Goal: Task Accomplishment & Management: Use online tool/utility

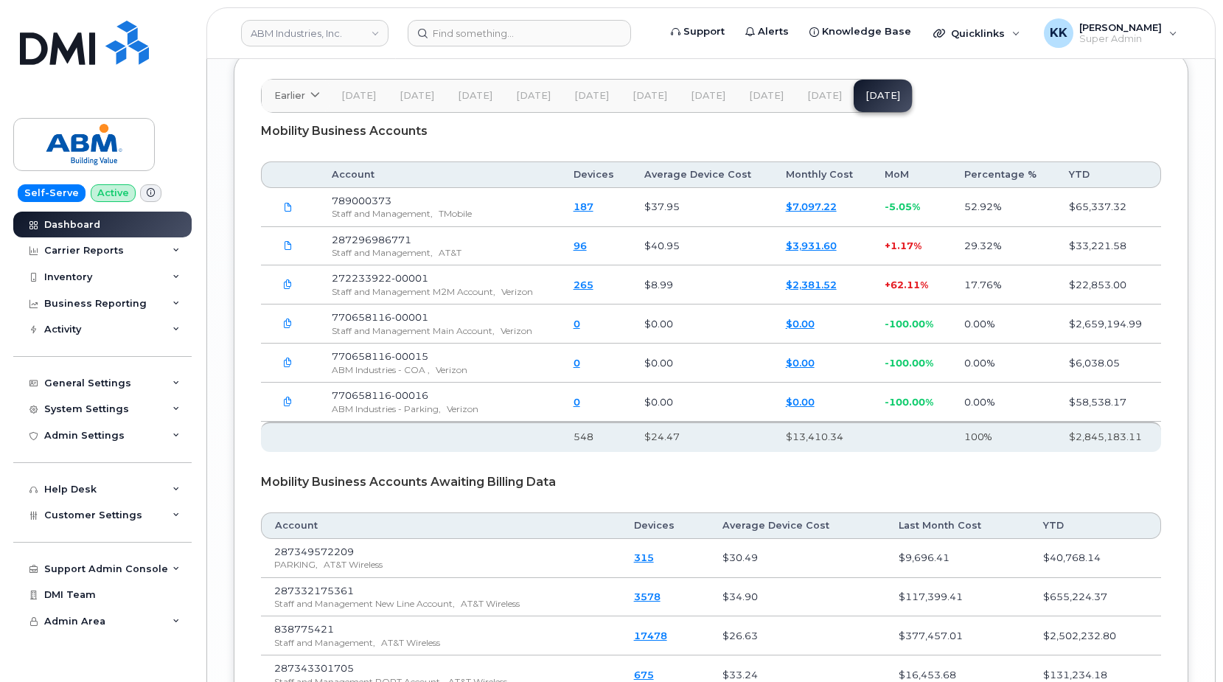
scroll to position [2482, 0]
click at [88, 227] on div "Dashboard" at bounding box center [72, 225] width 56 height 12
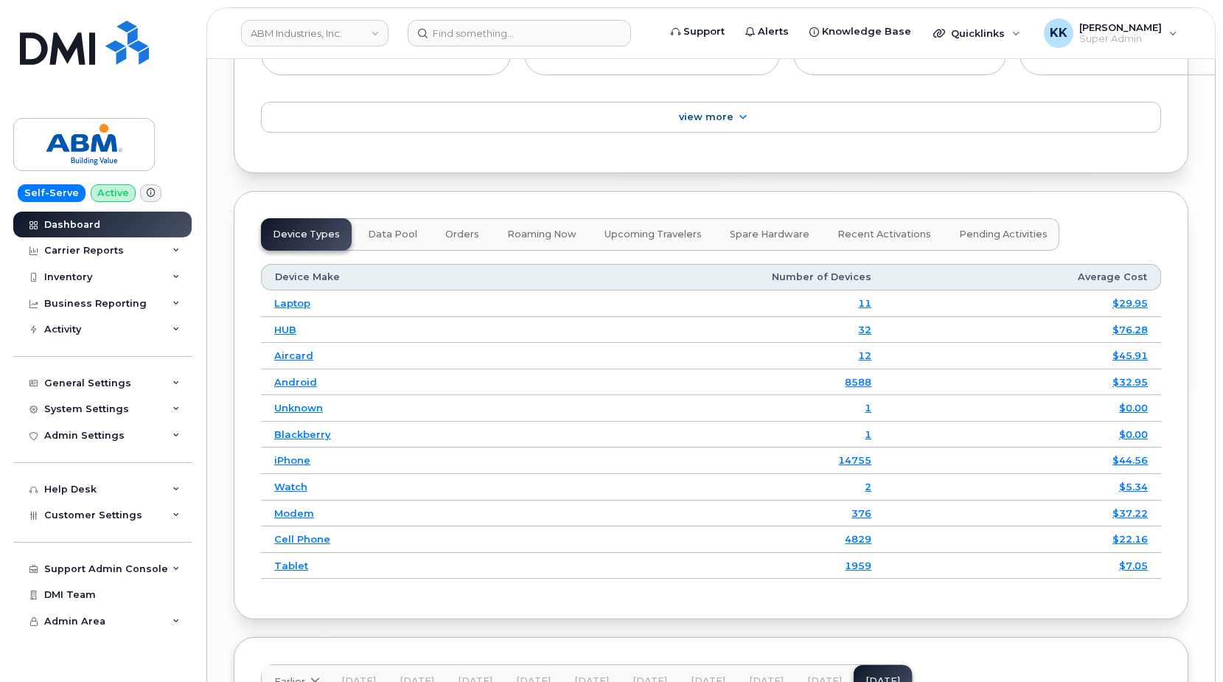
scroll to position [2288, 0]
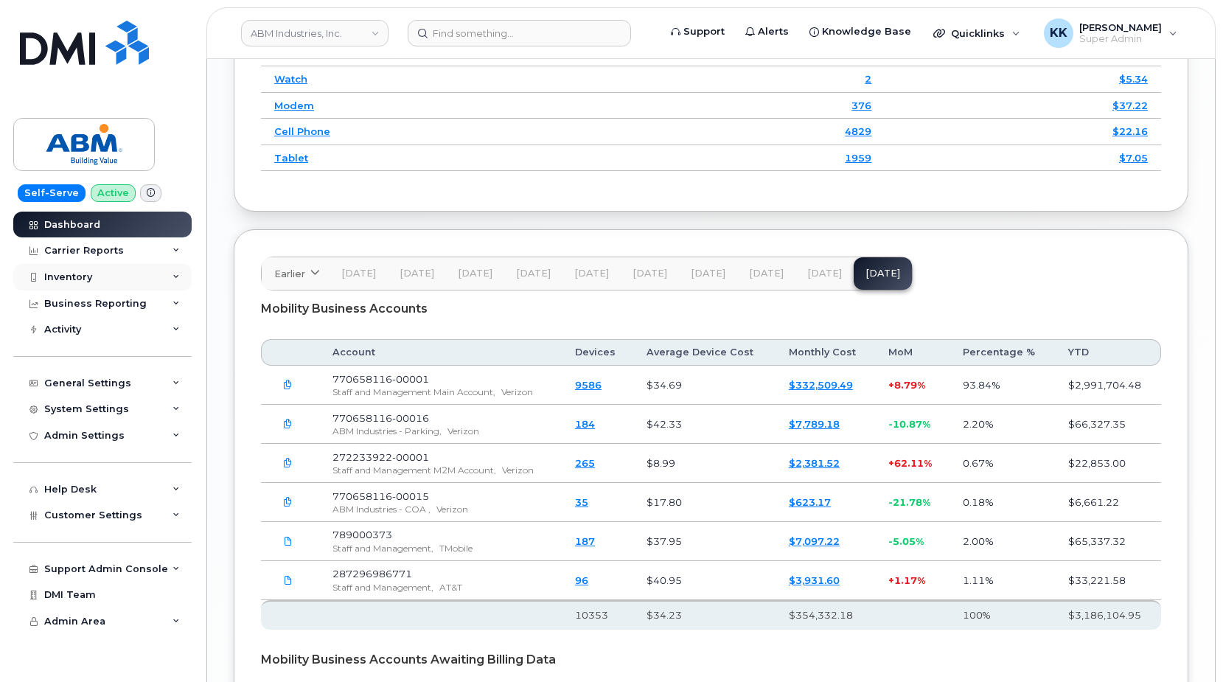
click at [69, 278] on div "Inventory" at bounding box center [68, 277] width 48 height 12
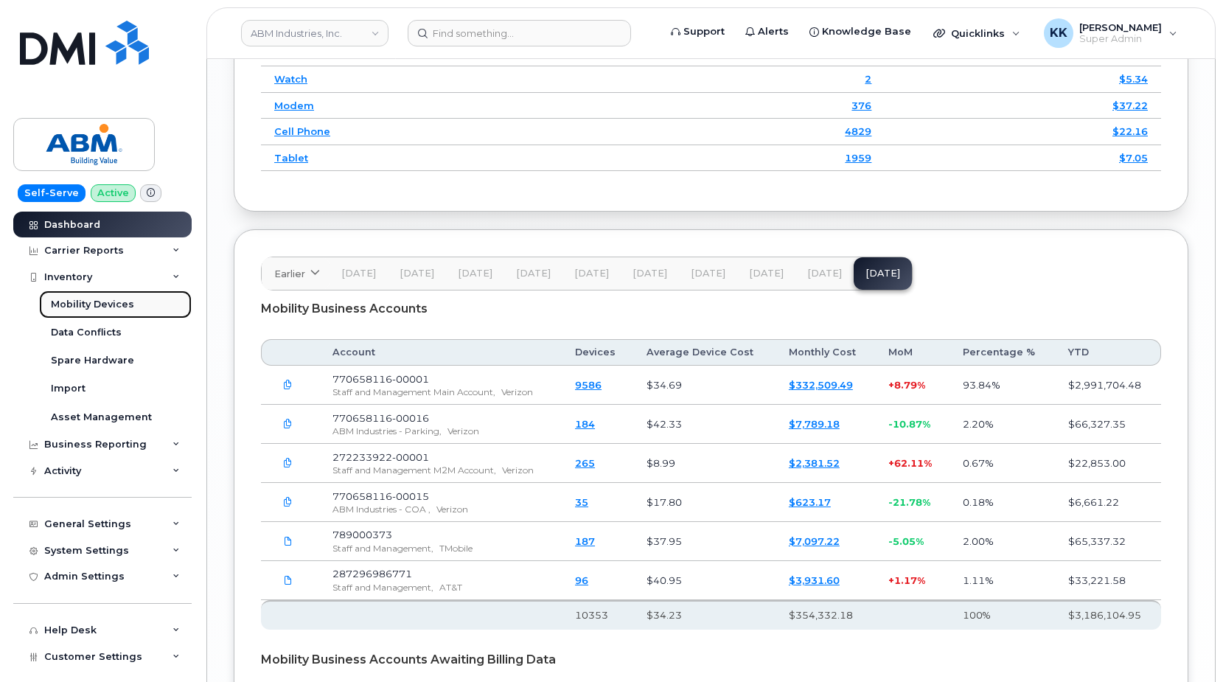
click at [72, 301] on div "Mobility Devices" at bounding box center [92, 304] width 83 height 13
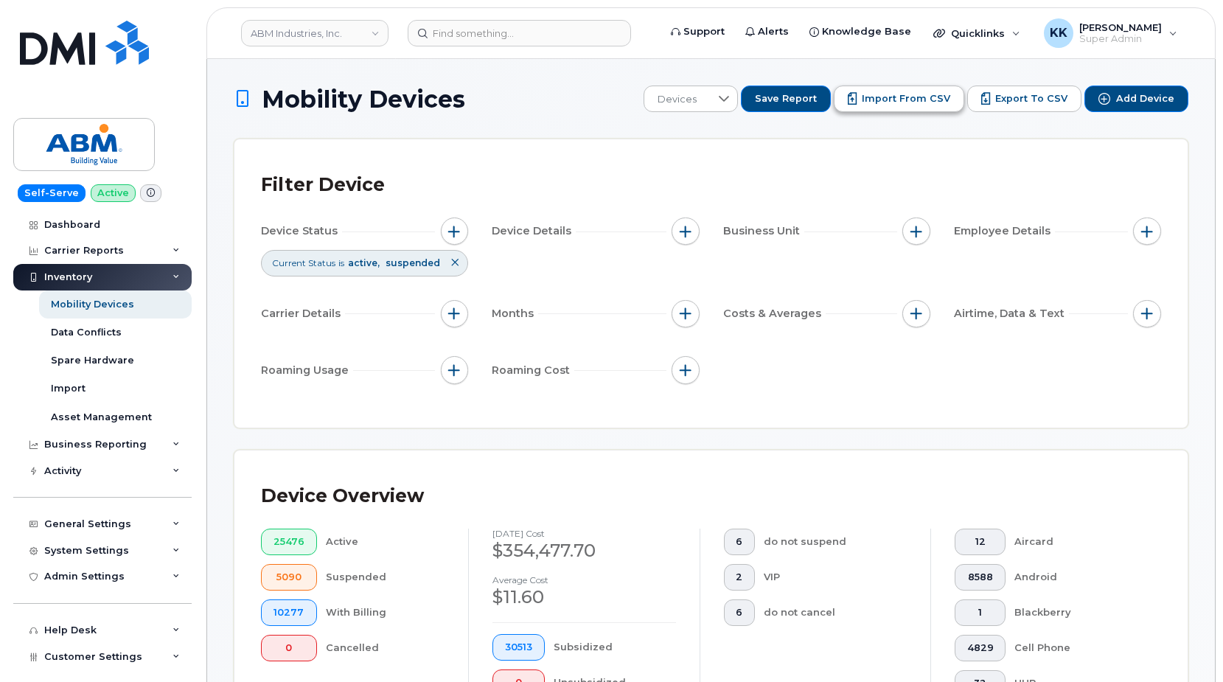
click at [916, 95] on span "Import from CSV" at bounding box center [906, 98] width 88 height 13
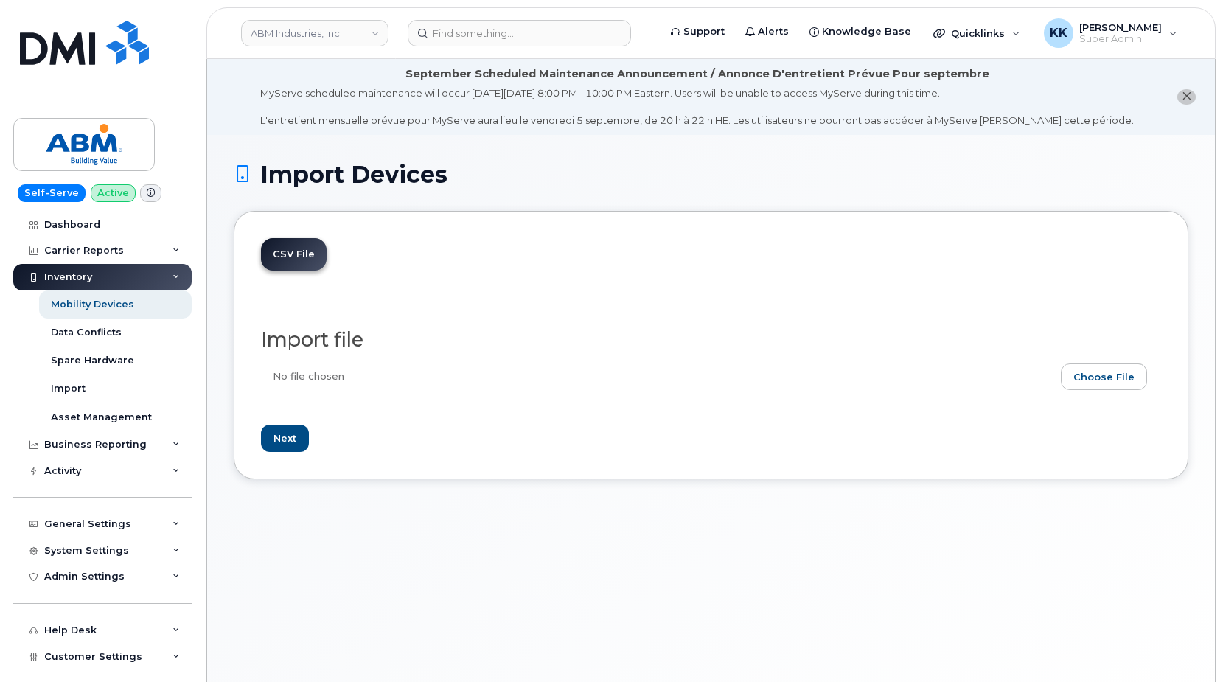
click at [1089, 297] on div "Import file Next" at bounding box center [711, 374] width 900 height 155
click at [1133, 386] on input "file" at bounding box center [705, 381] width 889 height 34
type input "C:\fakepath\ABM Verizon 8116 Inventory August 2025.csv"
click at [304, 431] on input "Next" at bounding box center [285, 438] width 48 height 27
type input "Loading..."
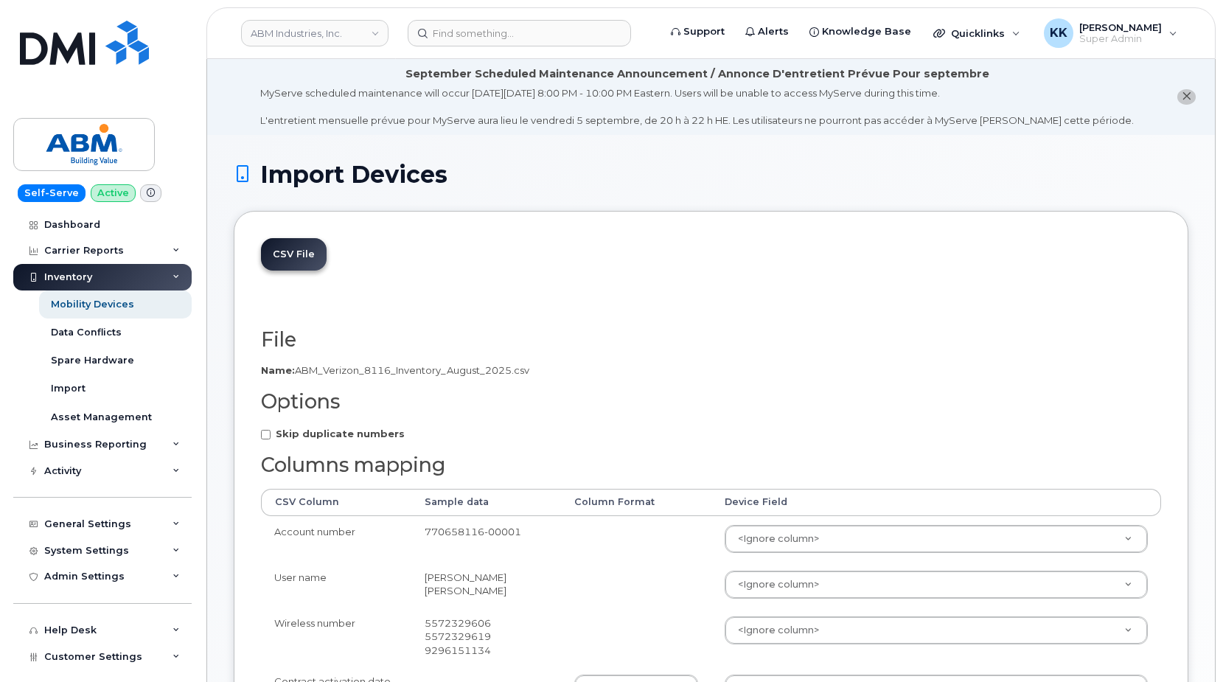
click at [318, 428] on strong "Skip duplicate numbers" at bounding box center [340, 434] width 129 height 12
click at [271, 430] on input "Skip duplicate numbers" at bounding box center [266, 435] width 10 height 10
checkbox input "true"
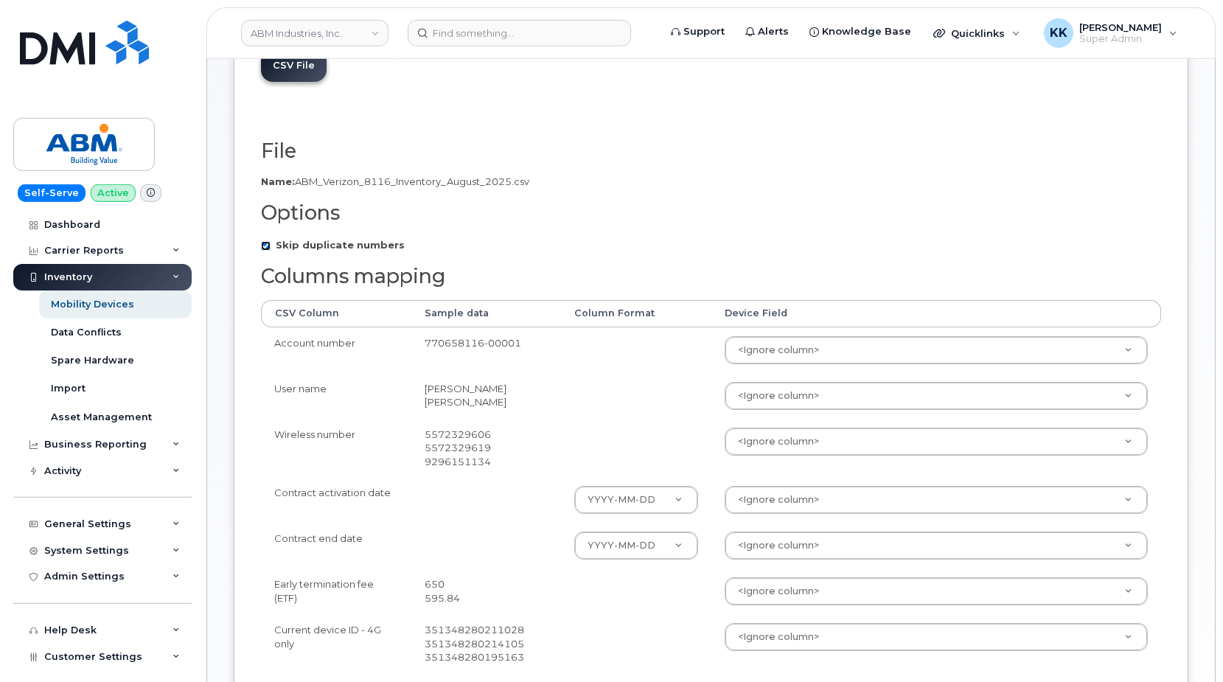
scroll to position [226, 0]
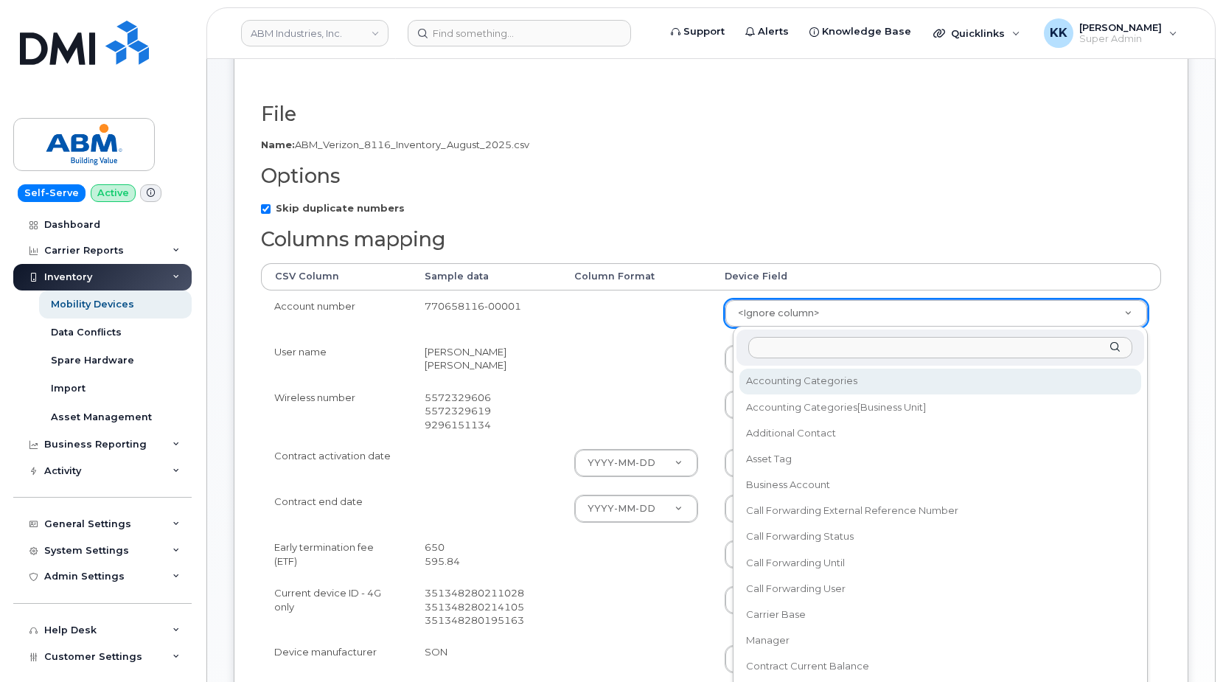
click at [804, 320] on body "ABM Industries, Inc. Support Alerts Knowledge Base Quicklinks Suspend / Cancel …" at bounding box center [611, 437] width 1223 height 1327
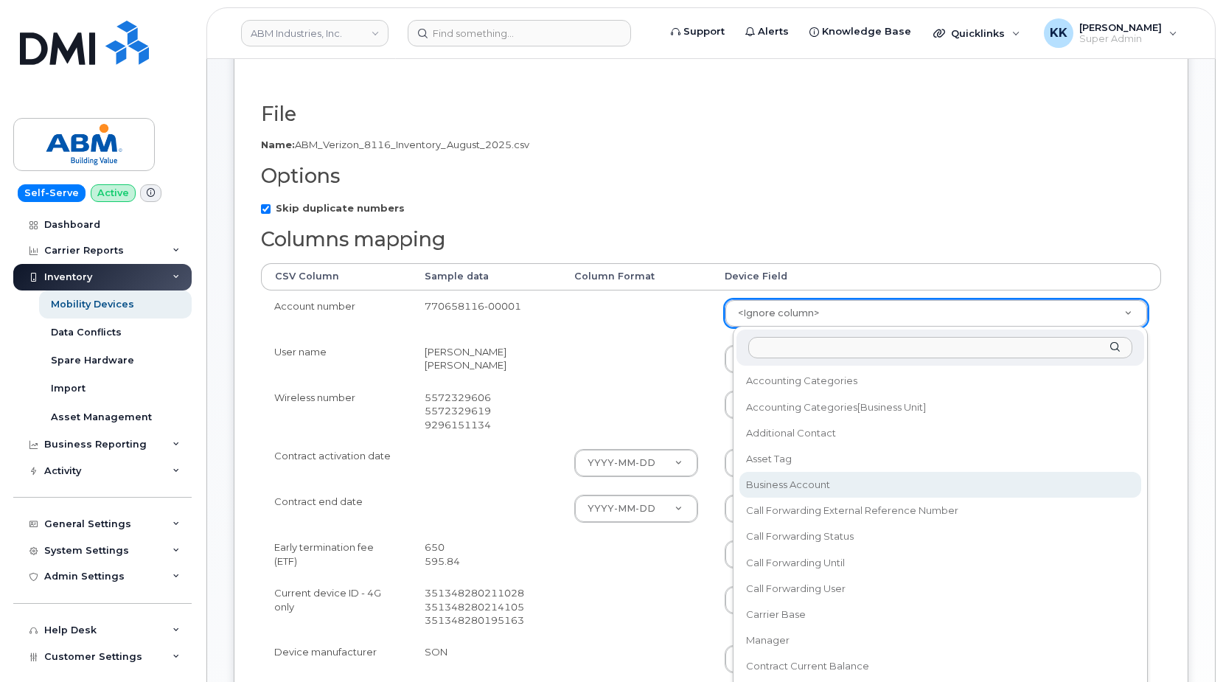
select select "business_account_id"
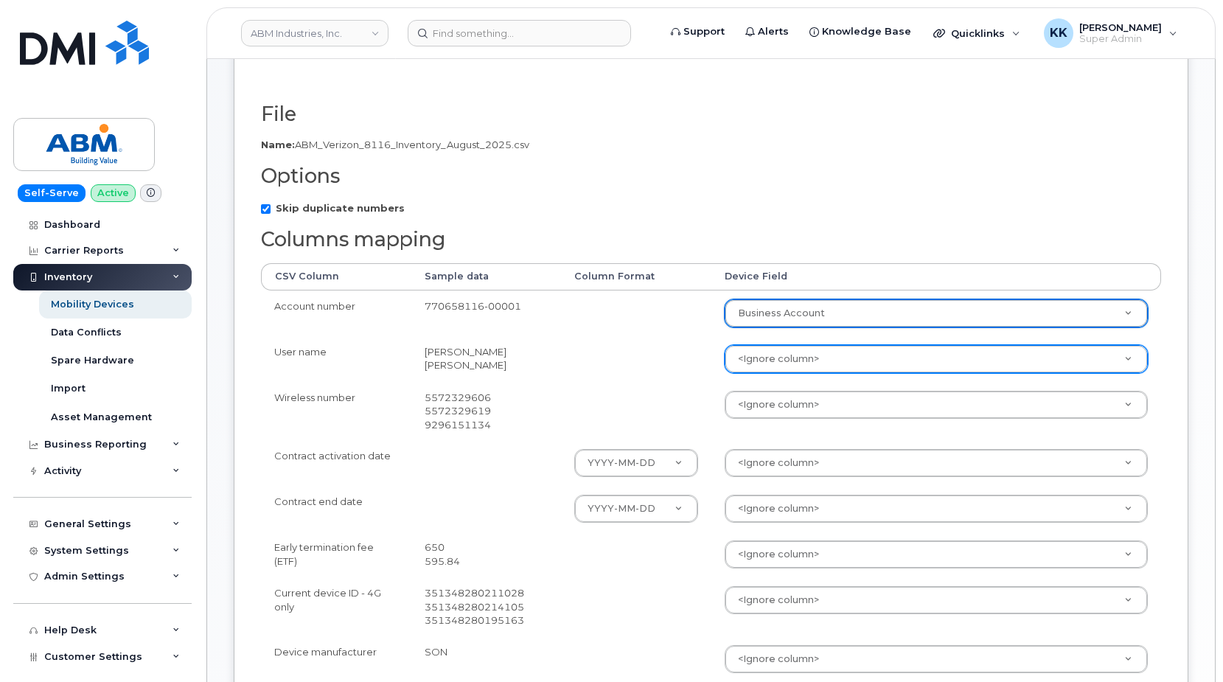
click at [762, 363] on body "ABM Industries, Inc. Support Alerts Knowledge Base Quicklinks Suspend / Cancel …" at bounding box center [611, 437] width 1223 height 1327
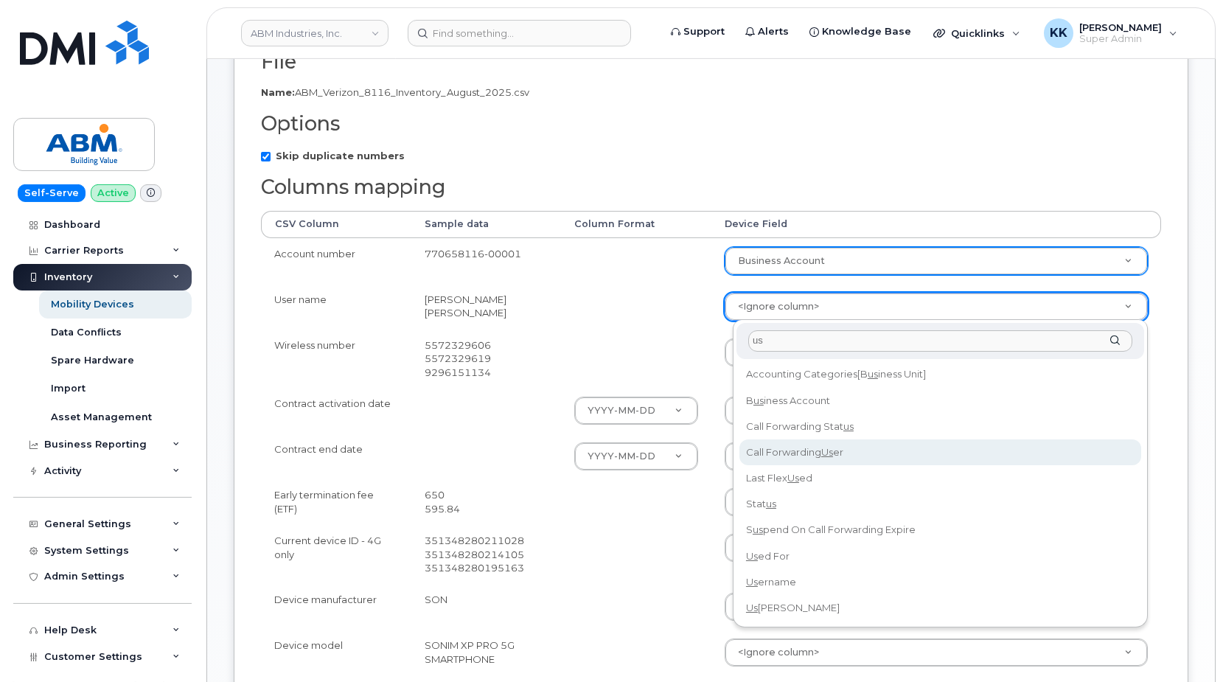
scroll to position [301, 0]
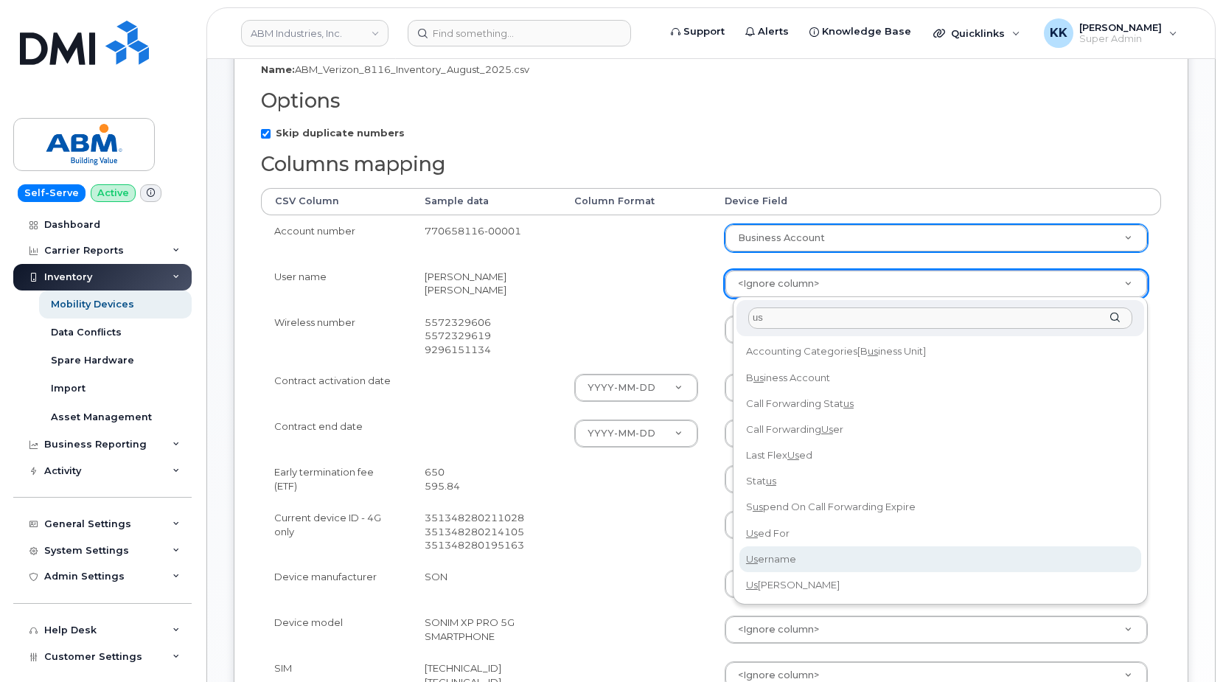
type input "us"
select select "username"
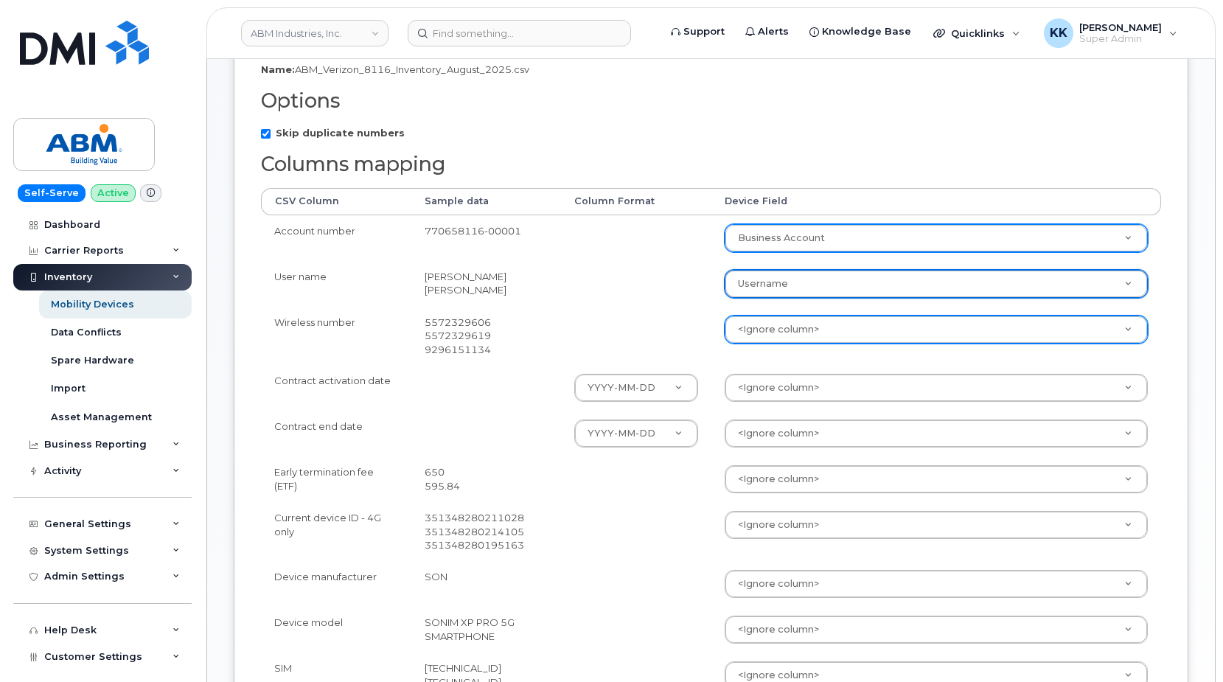
click at [774, 330] on body "ABM Industries, Inc. Support Alerts Knowledge Base Quicklinks Suspend / Cancel …" at bounding box center [611, 362] width 1223 height 1327
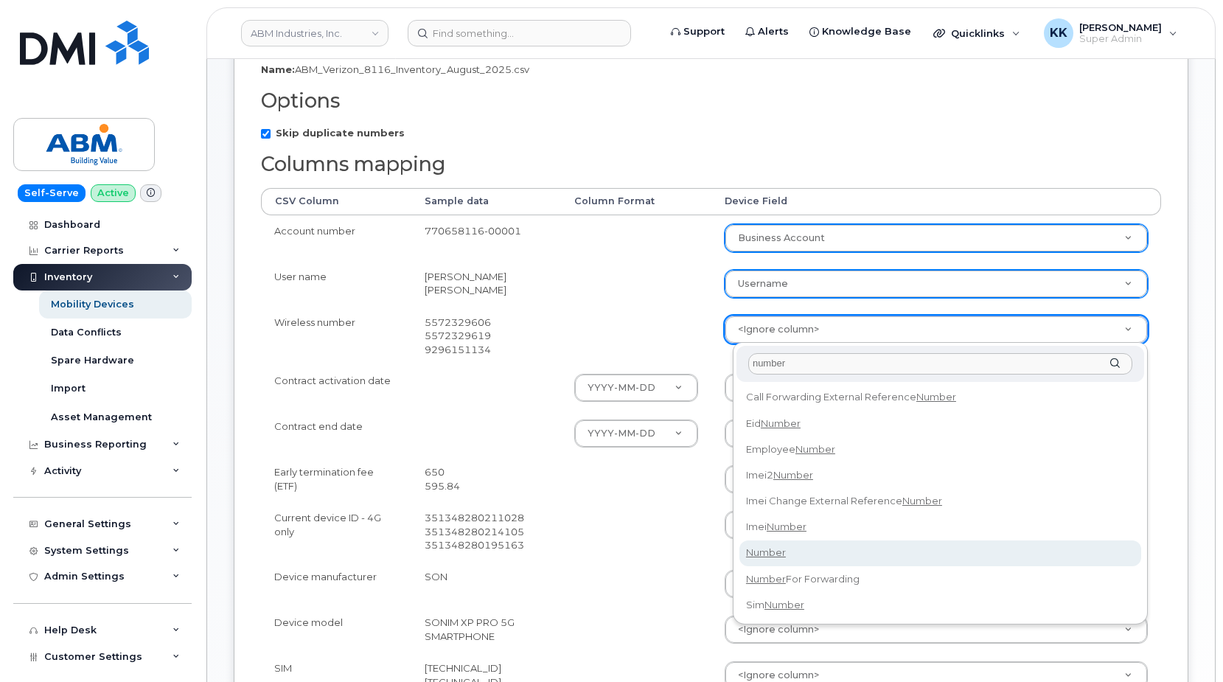
type input "number"
select select "number"
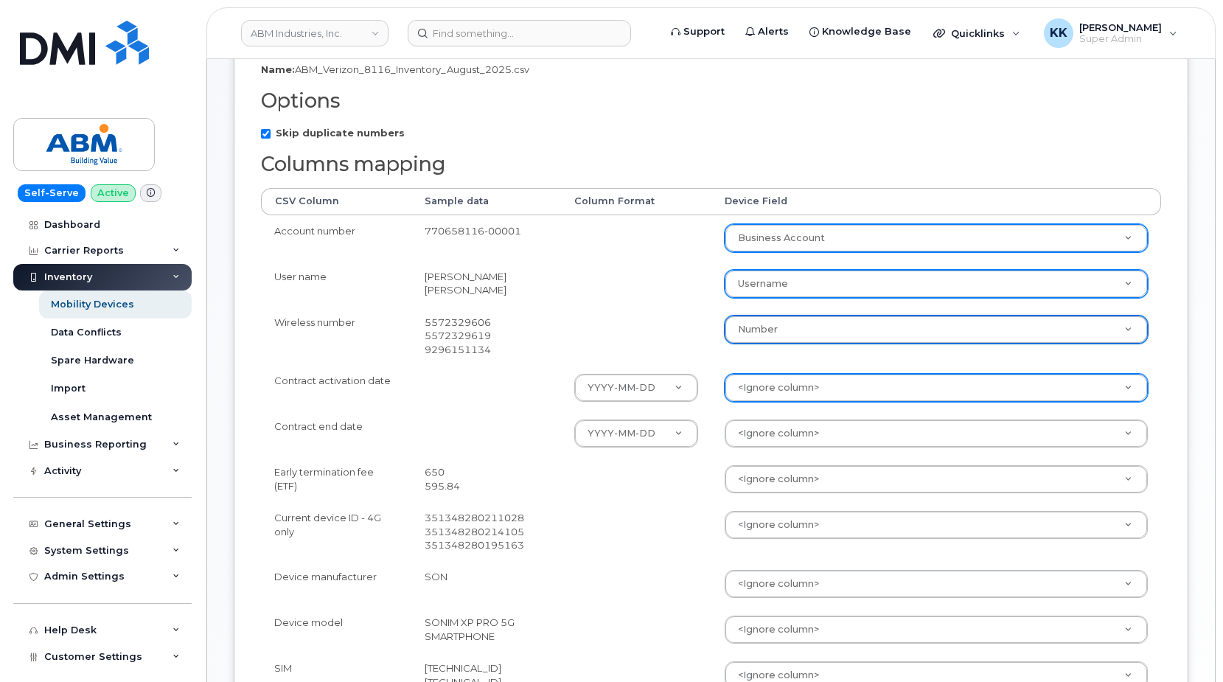
click at [796, 399] on body "ABM Industries, Inc. Support Alerts Knowledge Base Quicklinks Suspend / Cancel …" at bounding box center [611, 362] width 1223 height 1327
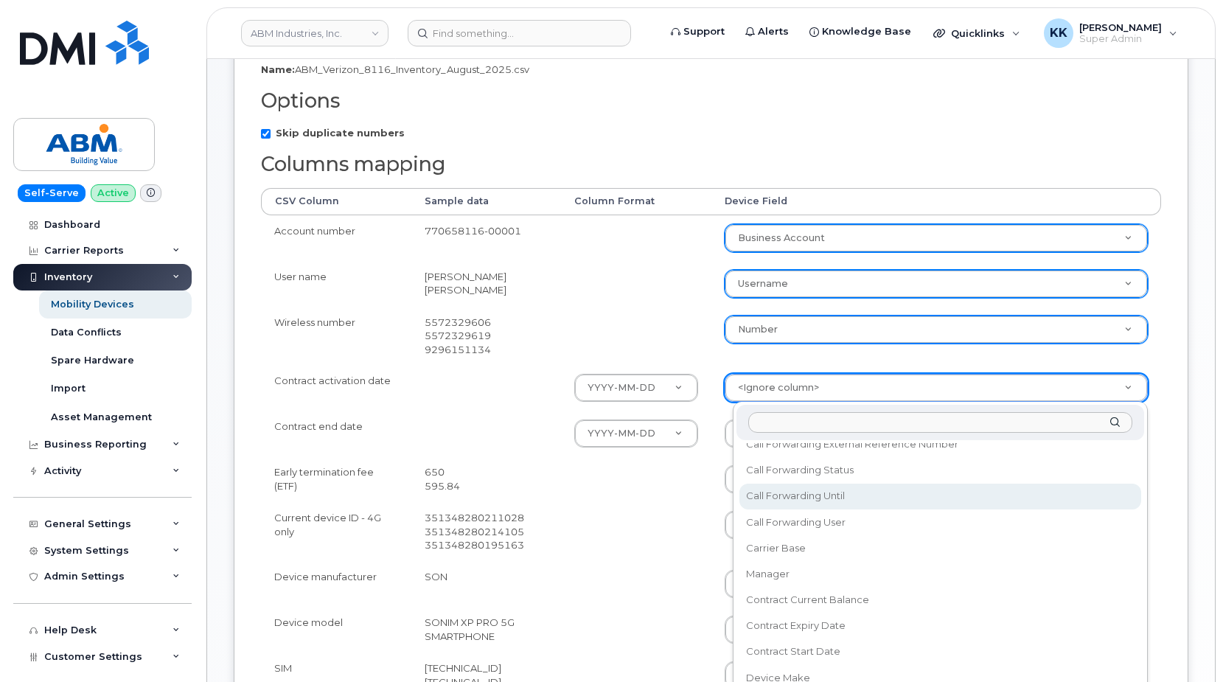
scroll to position [212, 0]
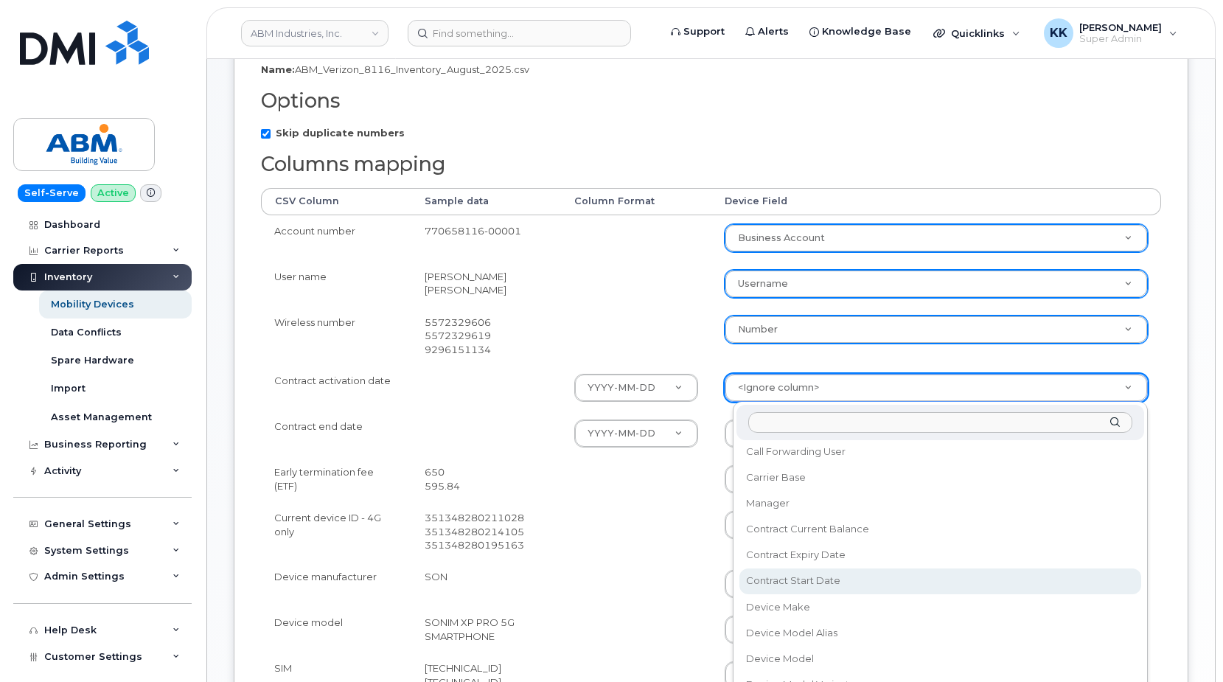
select select "contract_start_date"
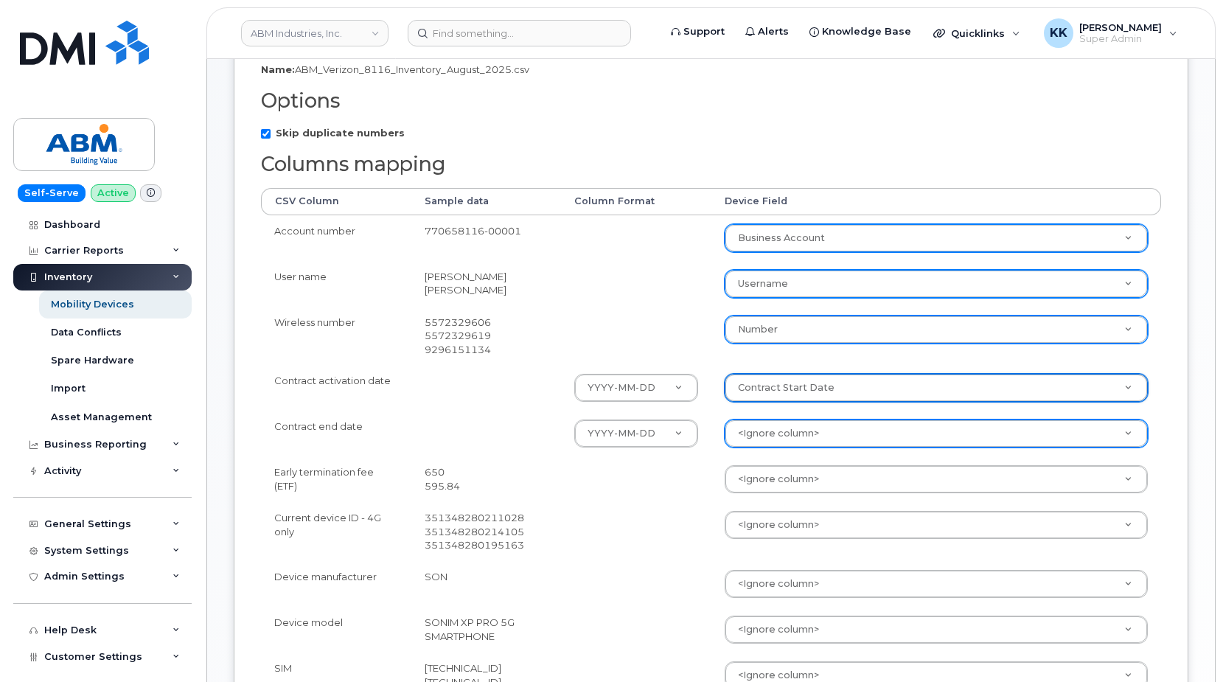
click at [792, 430] on body "ABM Industries, Inc. Support Alerts Knowledge Base Quicklinks Suspend / Cancel …" at bounding box center [611, 362] width 1223 height 1327
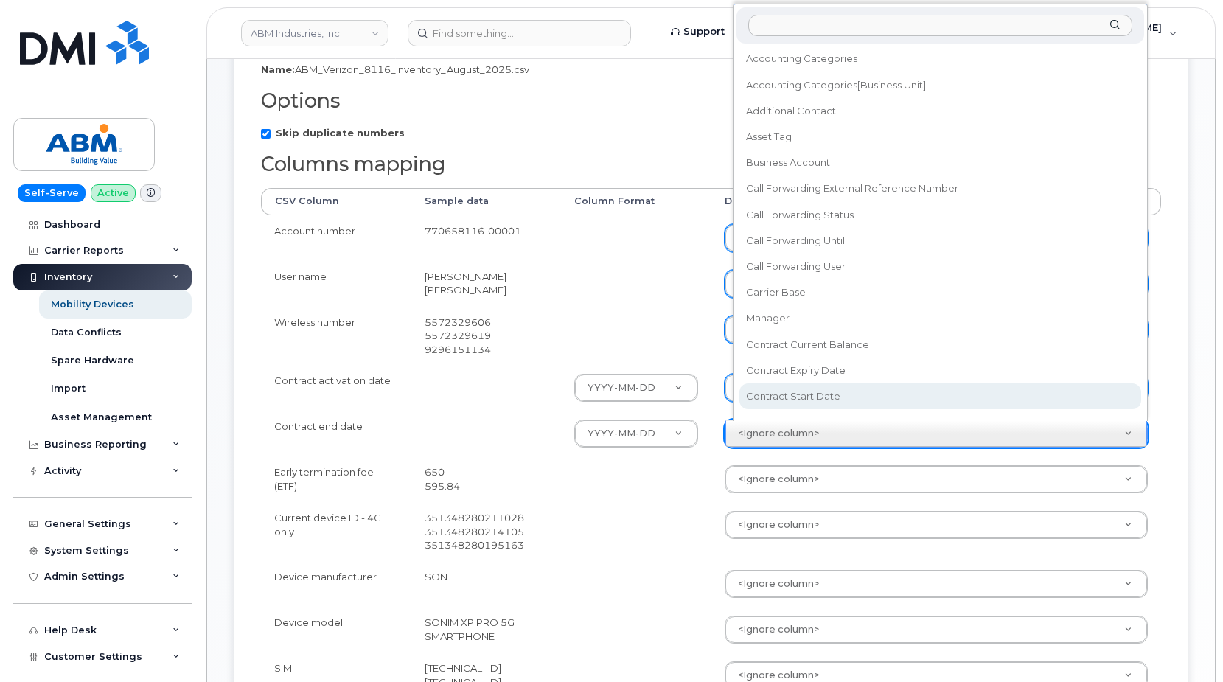
scroll to position [13, 0]
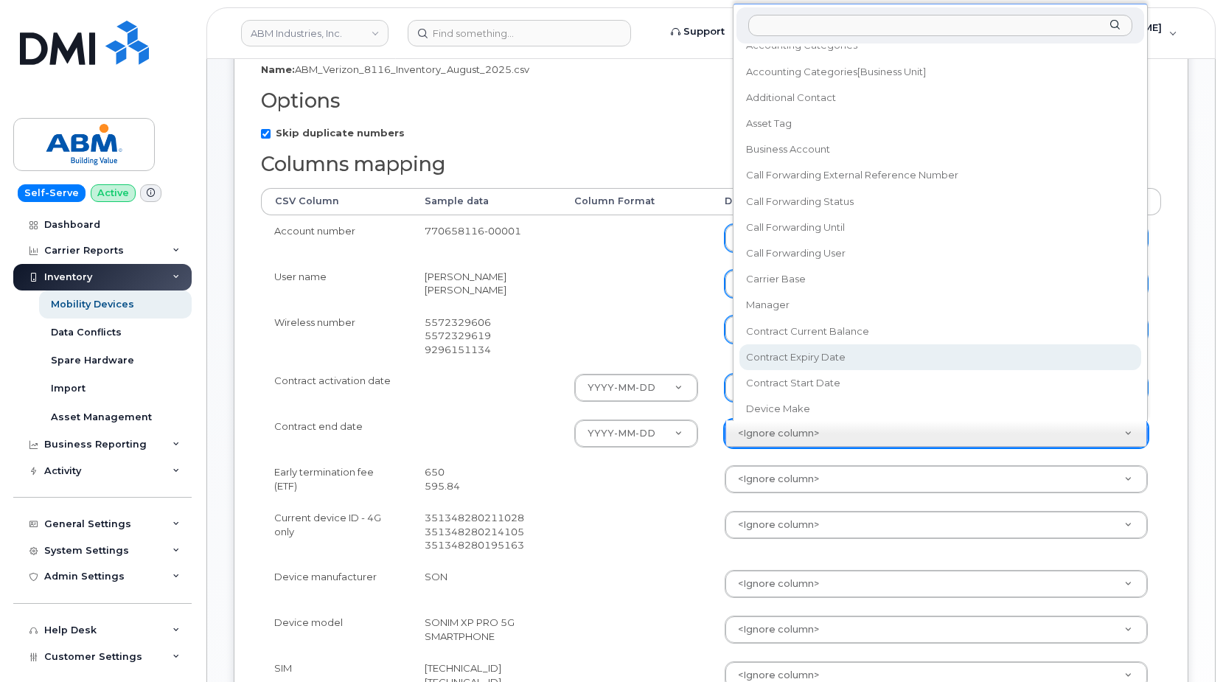
select select "contract_expiry_date"
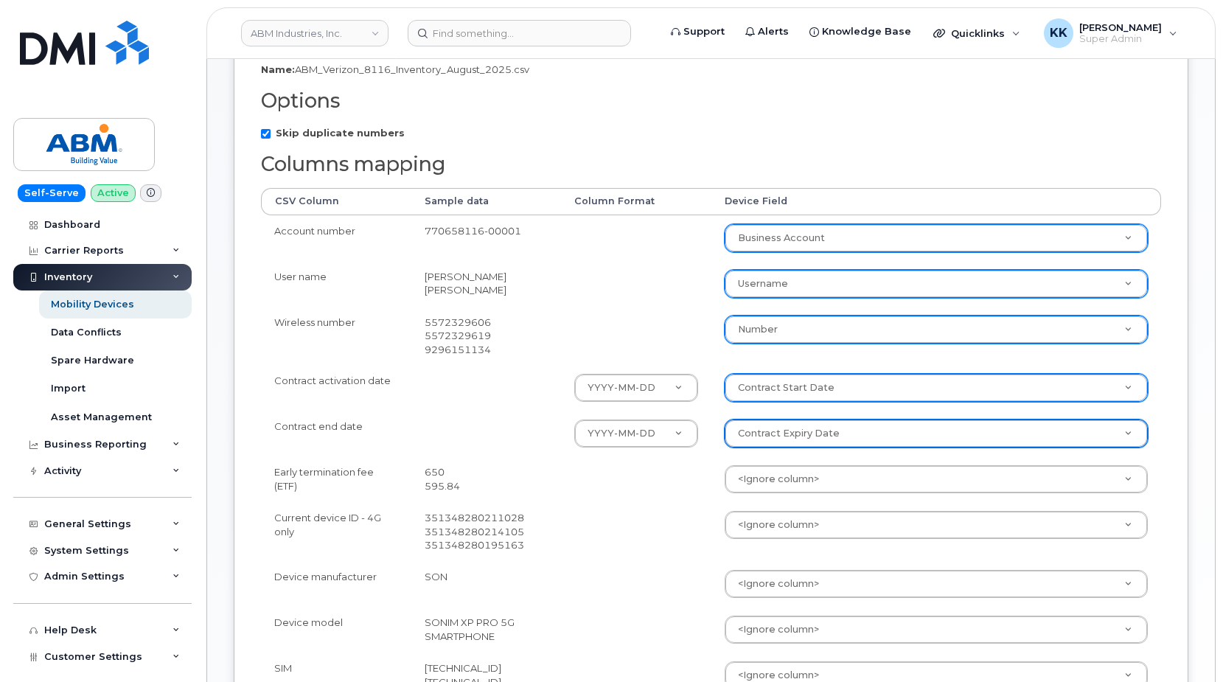
click at [762, 470] on body "ABM Industries, Inc. Support Alerts Knowledge Base Quicklinks Suspend / Cancel …" at bounding box center [611, 362] width 1223 height 1327
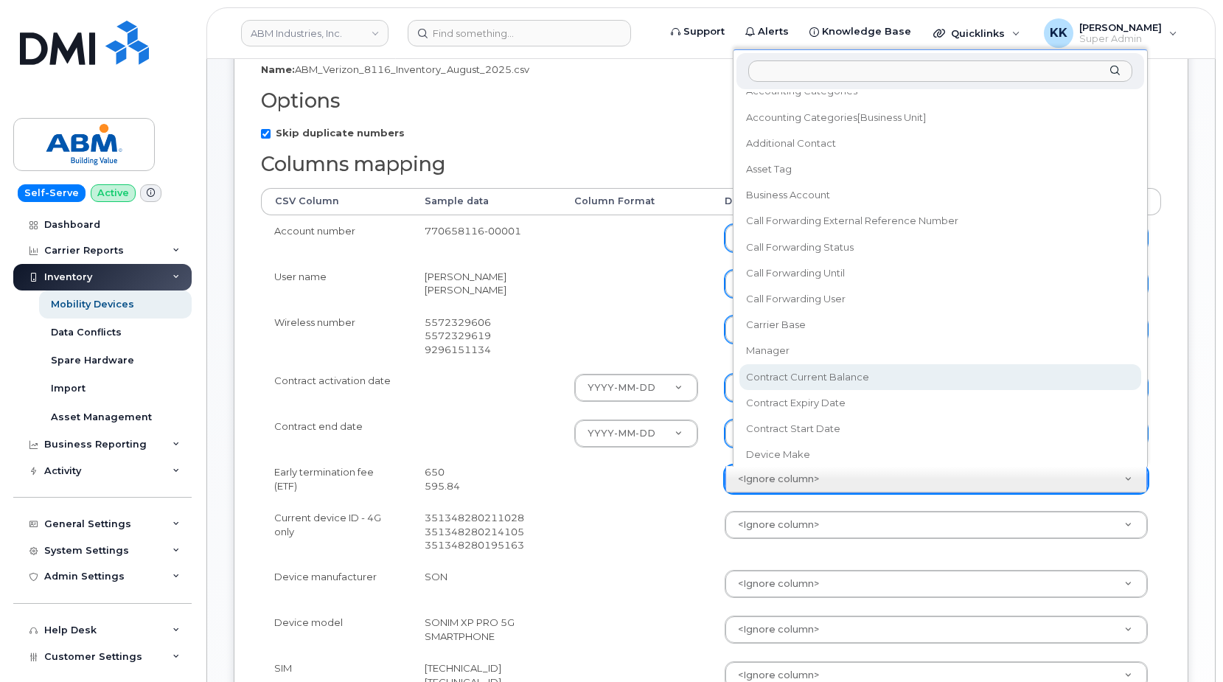
select select "contract_current_balance"
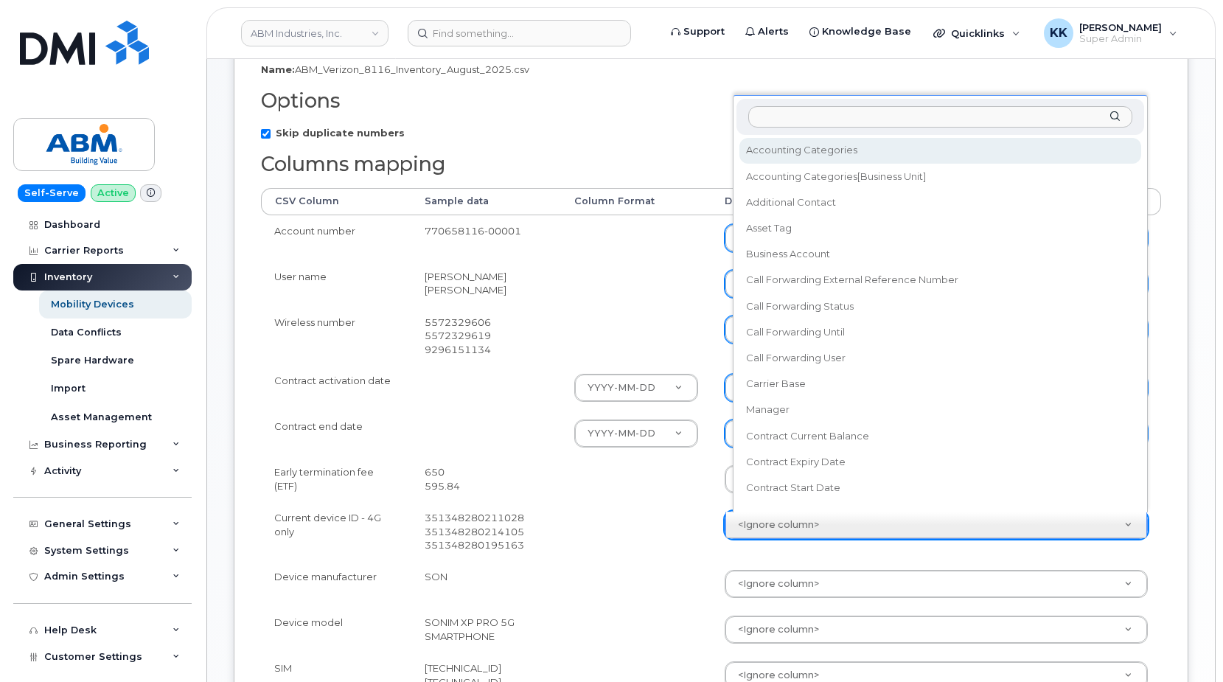
click at [769, 518] on body "ABM Industries, Inc. Support Alerts Knowledge Base Quicklinks Suspend / Cancel …" at bounding box center [611, 362] width 1223 height 1327
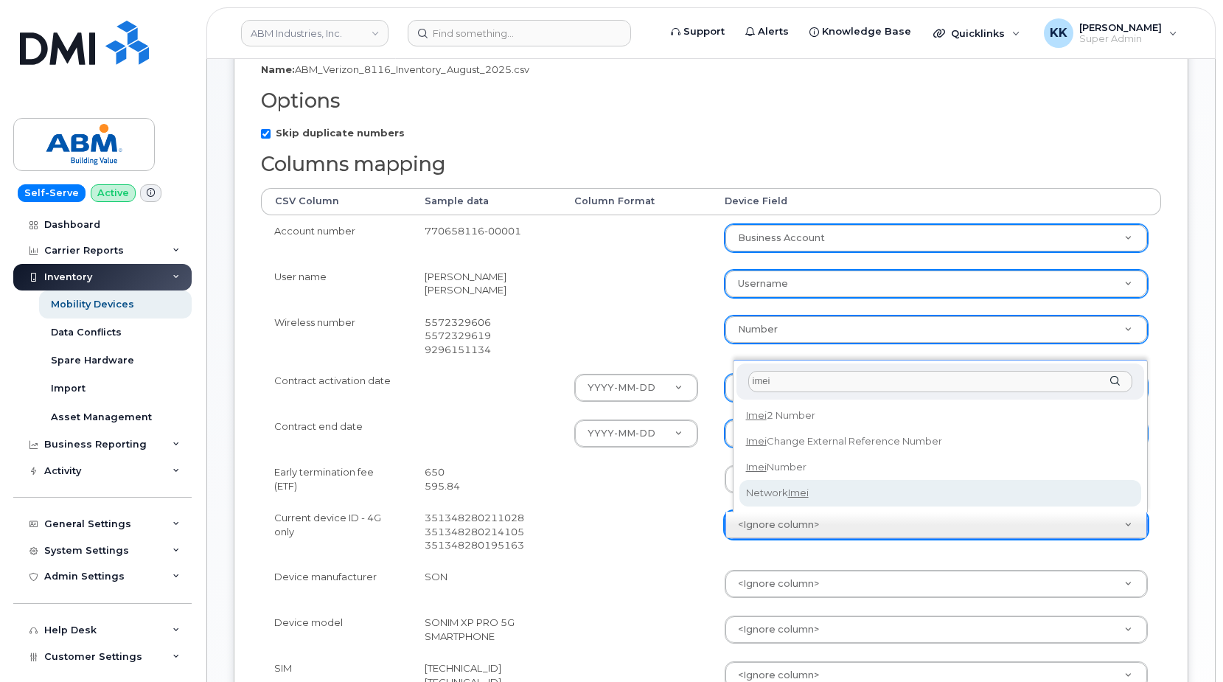
type input "imei"
select select "imei_number"
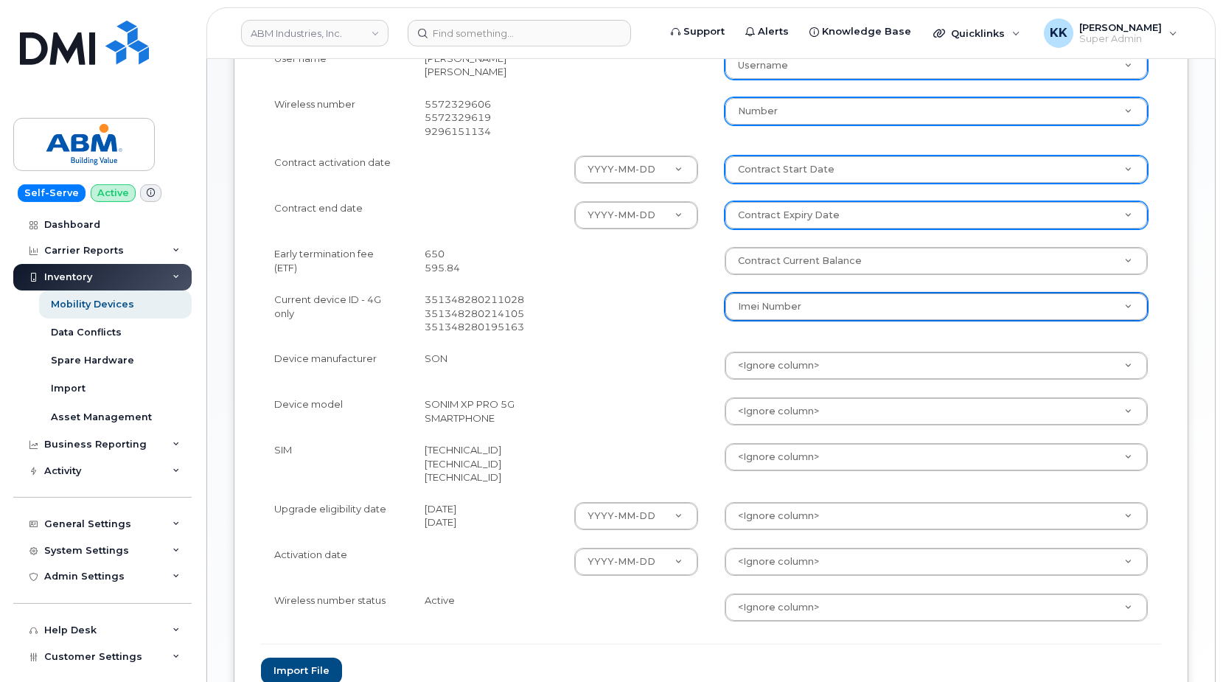
scroll to position [527, 0]
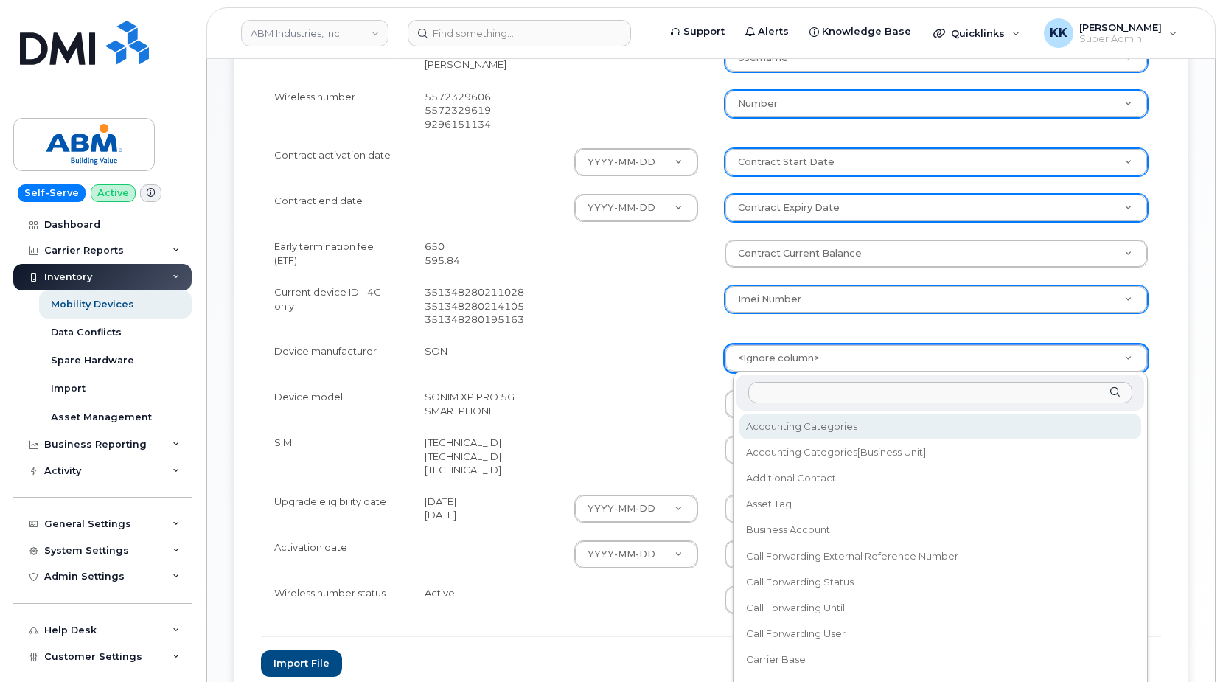
click at [758, 364] on body "ABM Industries, Inc. Support Alerts Knowledge Base Quicklinks Suspend / Cancel …" at bounding box center [611, 136] width 1223 height 1327
type input "make"
select select "device_make_id"
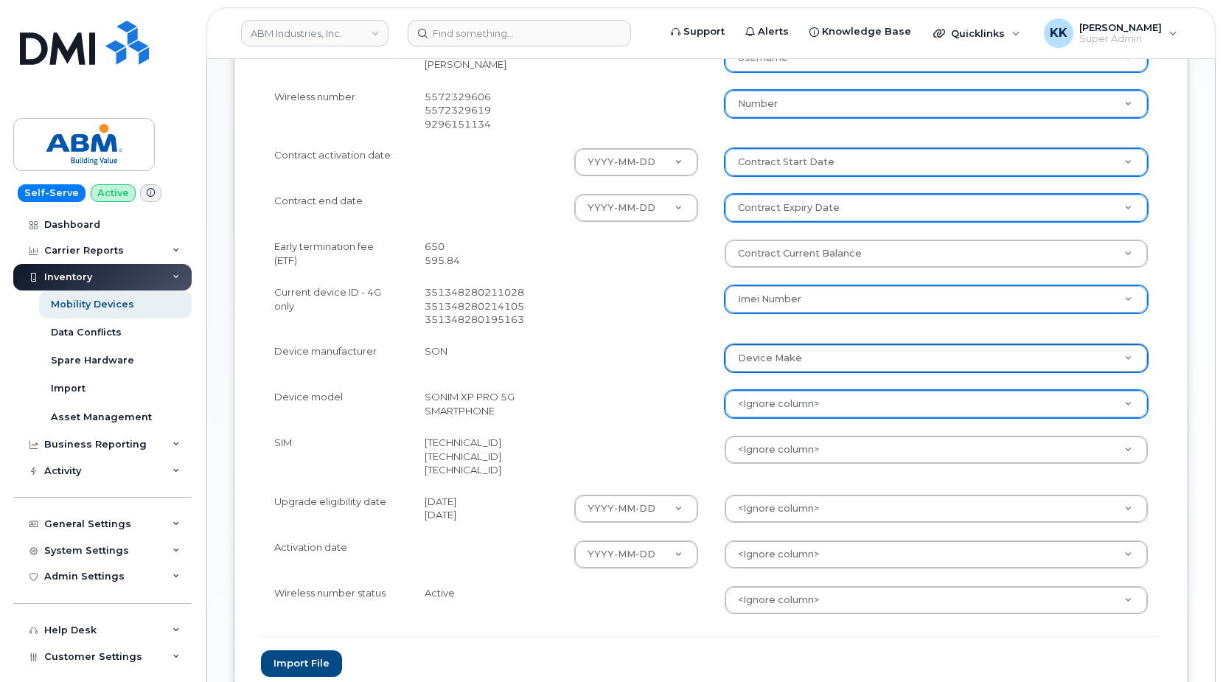
click at [772, 407] on body "ABM Industries, Inc. Support Alerts Knowledge Base Quicklinks Suspend / Cancel …" at bounding box center [611, 136] width 1223 height 1327
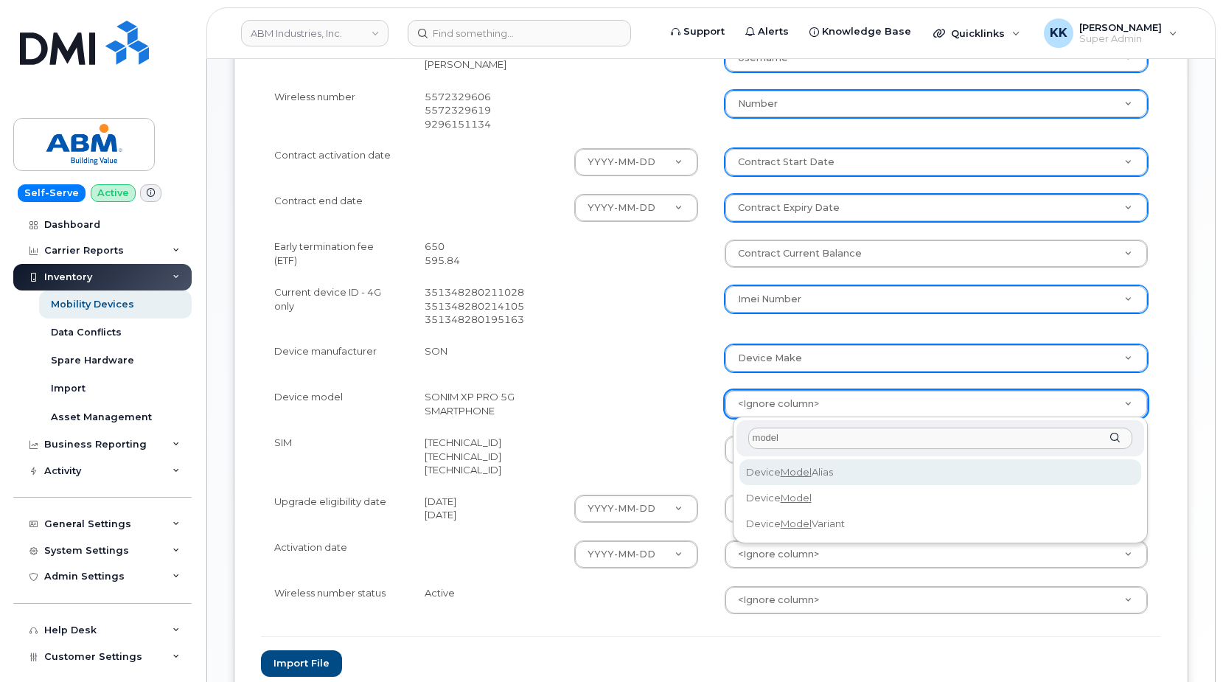
type input "model"
select select "device_model_alias"
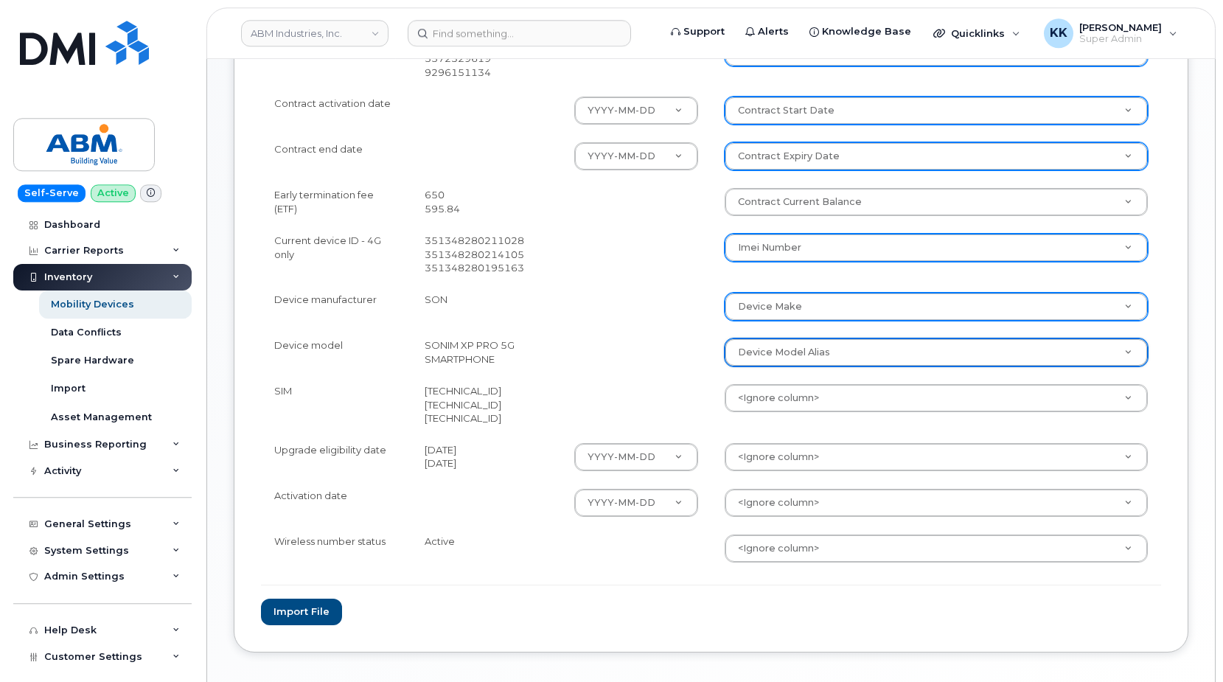
scroll to position [602, 0]
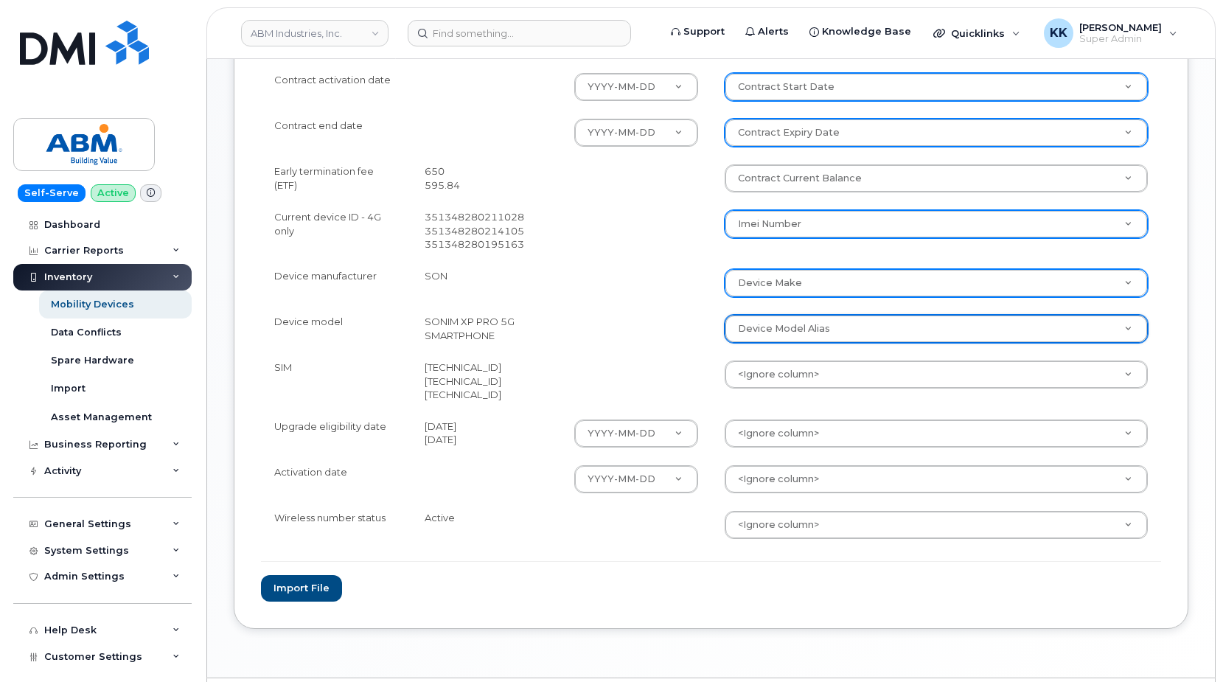
click at [768, 380] on body "ABM Industries, Inc. Support Alerts Knowledge Base Quicklinks Suspend / Cancel …" at bounding box center [611, 61] width 1223 height 1327
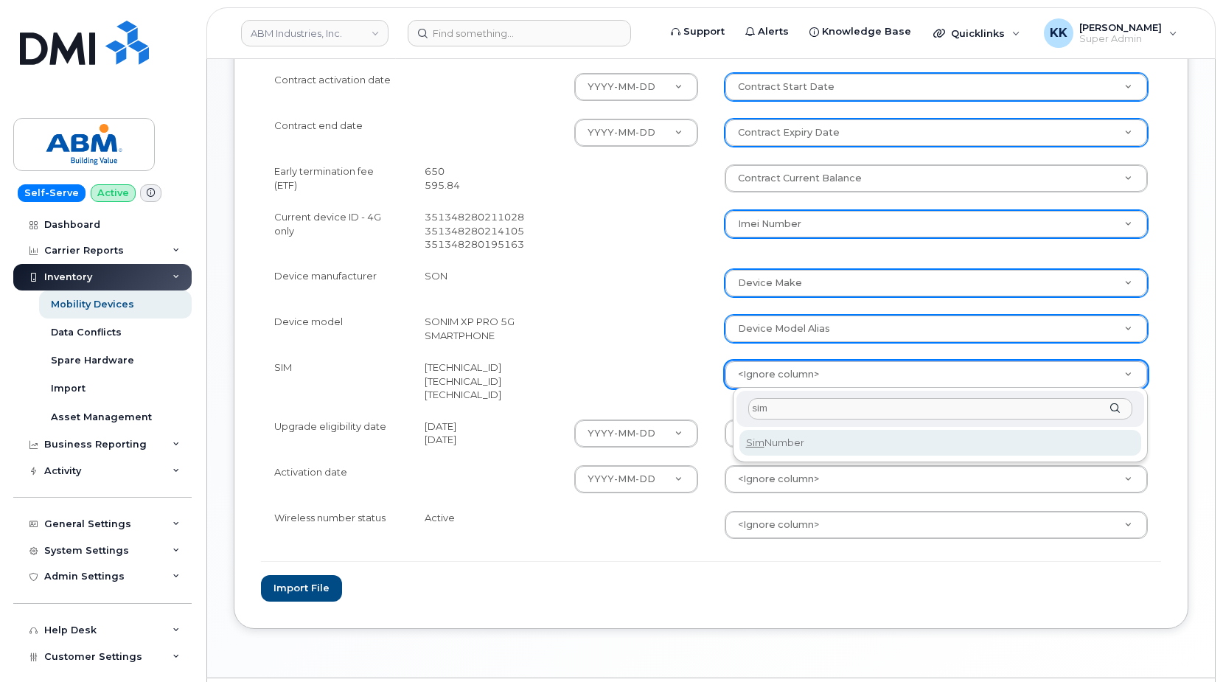
type input "sim"
select select "sim_number"
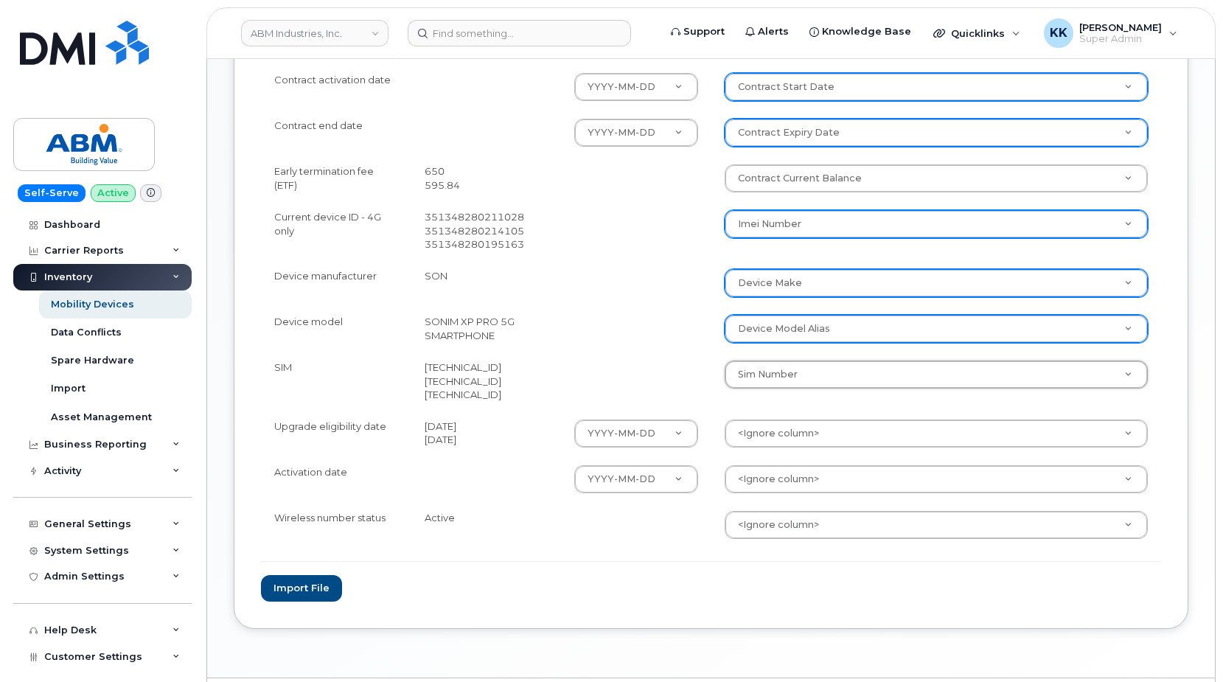
click at [788, 419] on td "<Ignore column> Accounting Categories Accounting Categories[Business Unit] Addi…" at bounding box center [937, 434] width 451 height 46
click at [789, 423] on body "ABM Industries, Inc. Support Alerts Knowledge Base Quicklinks Suspend / Cancel …" at bounding box center [611, 61] width 1223 height 1327
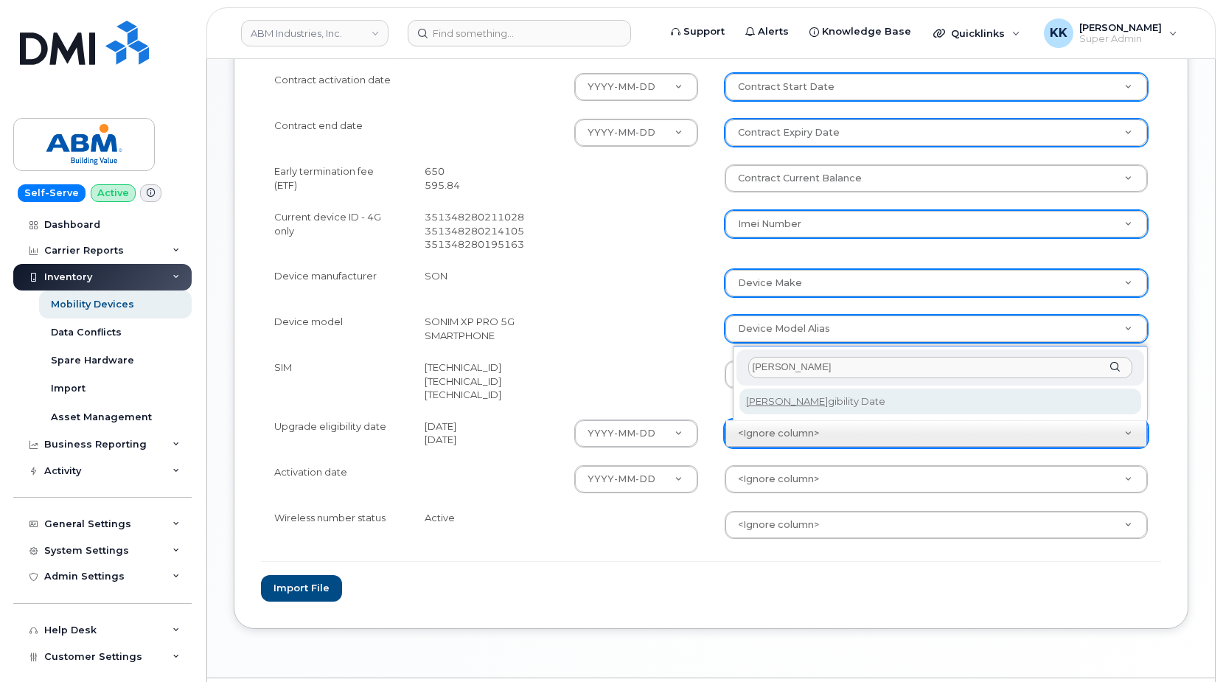
type input "eli"
select select "eligibility_date"
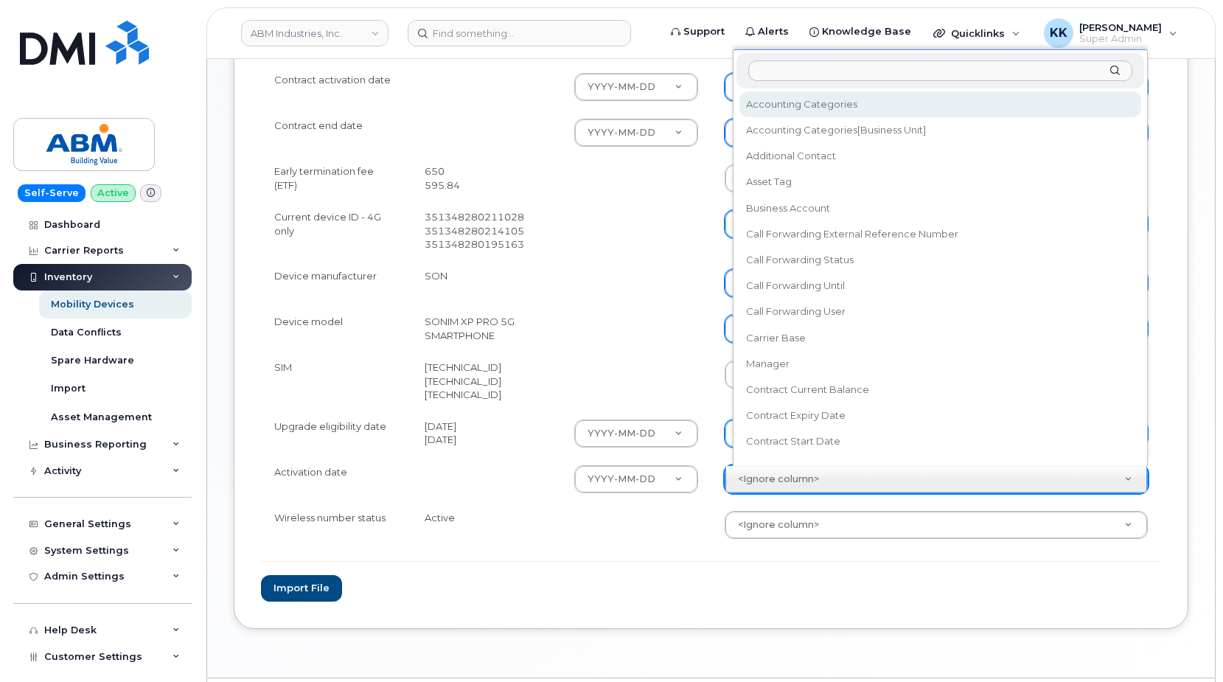
click at [787, 479] on body "ABM Industries, Inc. Support Alerts Knowledge Base Quicklinks Suspend / Cancel …" at bounding box center [611, 61] width 1223 height 1327
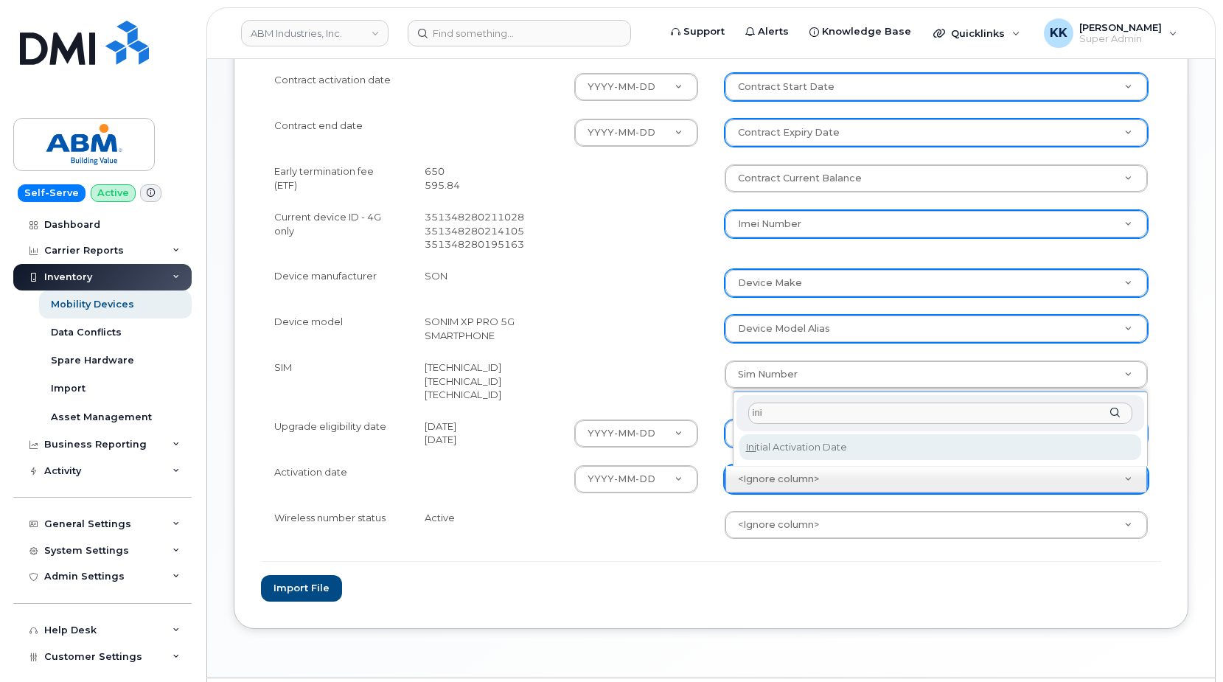
type input "ini"
select select "initial_activation_date"
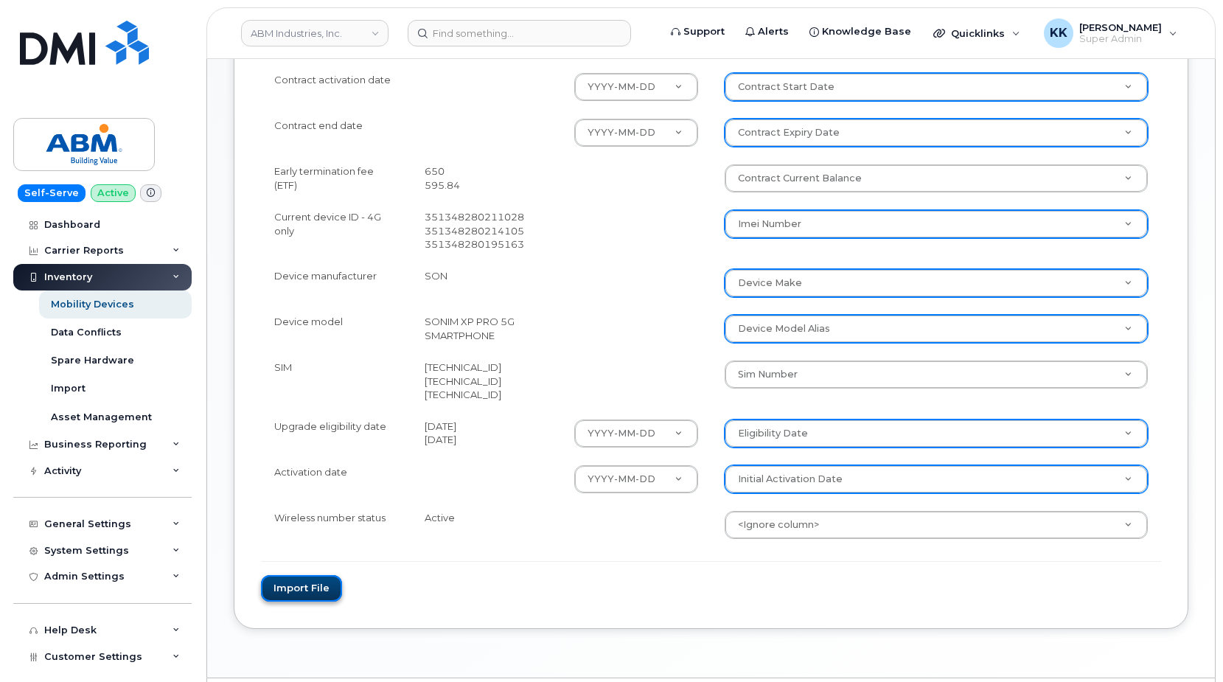
click at [293, 591] on button "Import file" at bounding box center [301, 588] width 81 height 27
